Goal: Find specific page/section: Find specific page/section

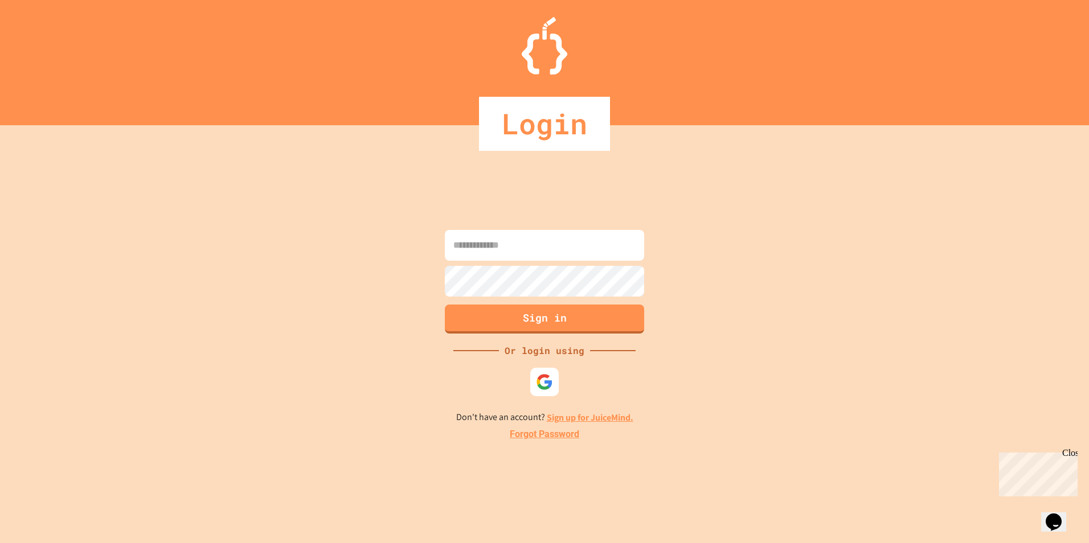
click at [627, 251] on input at bounding box center [544, 245] width 199 height 31
type input "**********"
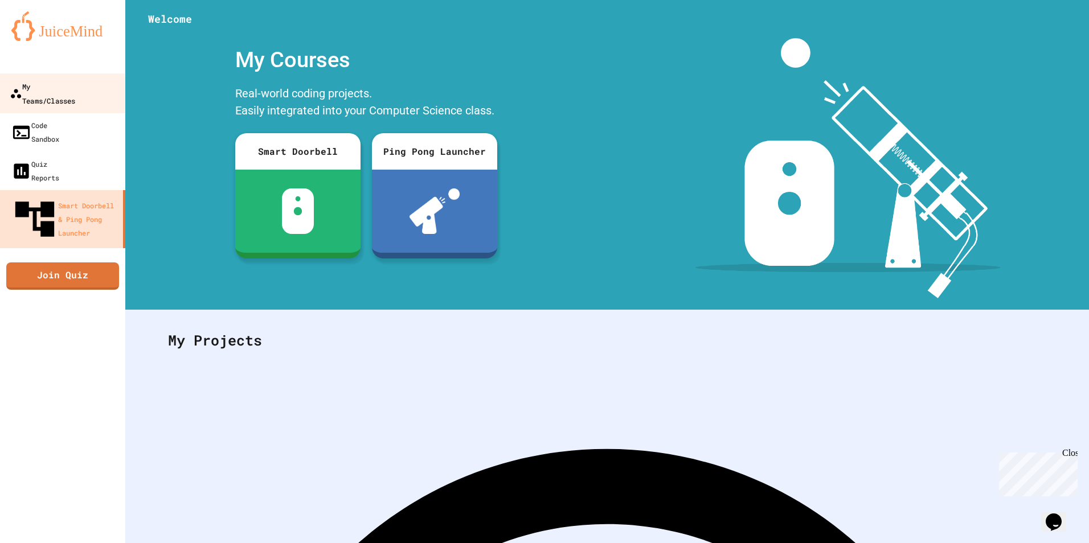
click at [65, 96] on link "My Teams/Classes" at bounding box center [62, 93] width 129 height 40
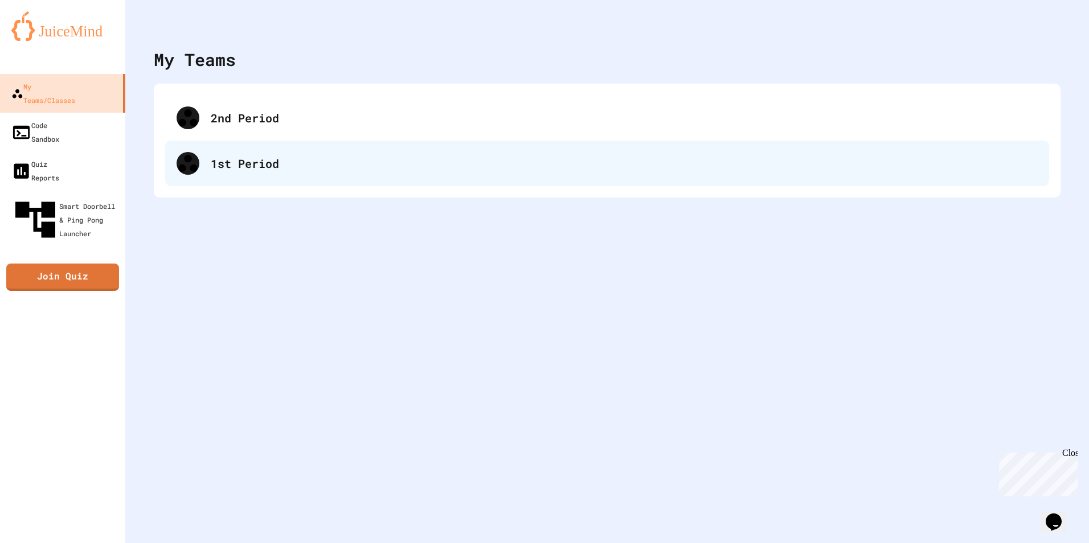
click at [262, 152] on div "1st Period" at bounding box center [607, 164] width 884 height 46
